Goal: Task Accomplishment & Management: Use online tool/utility

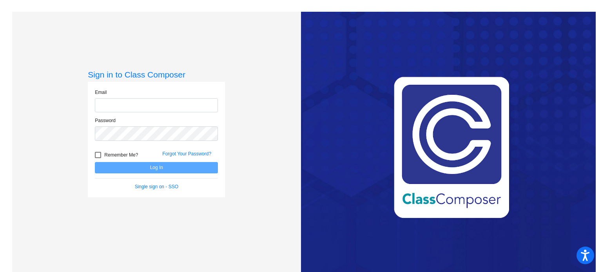
type input "[EMAIL_ADDRESS][DOMAIN_NAME]"
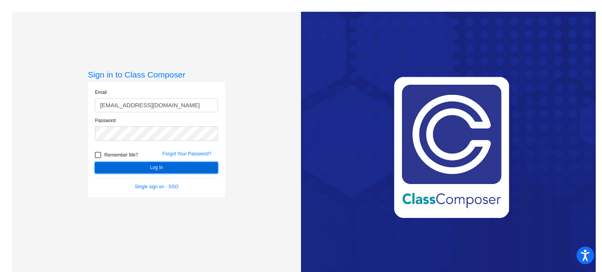
click at [147, 167] on button "Log In" at bounding box center [156, 167] width 123 height 11
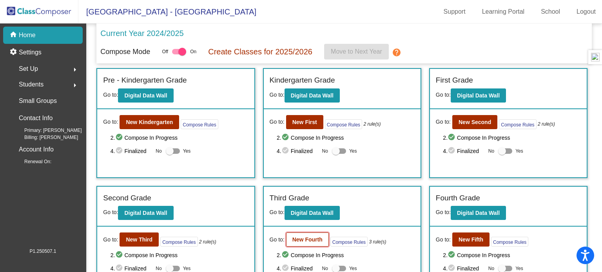
click at [300, 239] on b "New Fourth" at bounding box center [307, 240] width 30 height 6
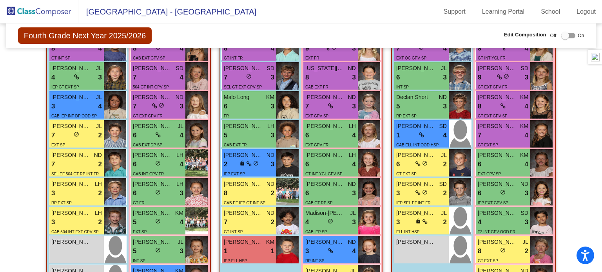
scroll to position [258, 0]
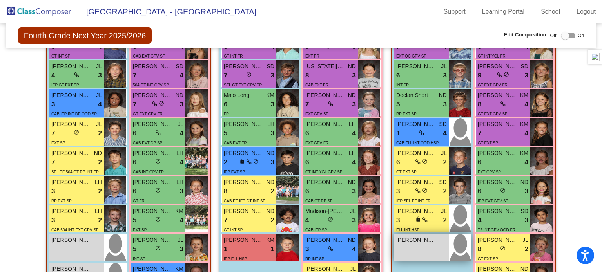
click at [434, 247] on div "Jack Venetos lock do_not_disturb_alt" at bounding box center [421, 247] width 54 height 27
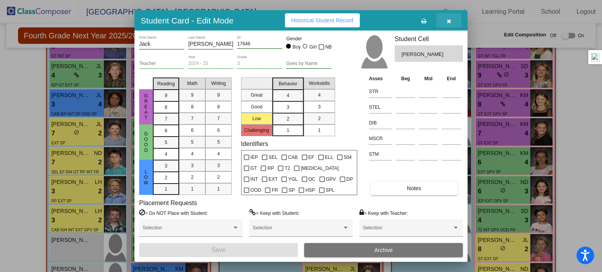
click at [449, 22] on icon "button" at bounding box center [448, 20] width 4 height 5
